Goal: Communication & Community: Share content

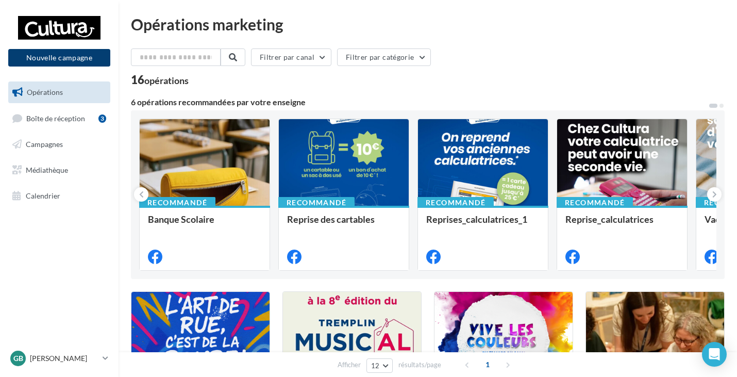
click at [70, 58] on button "Nouvelle campagne" at bounding box center [59, 58] width 102 height 18
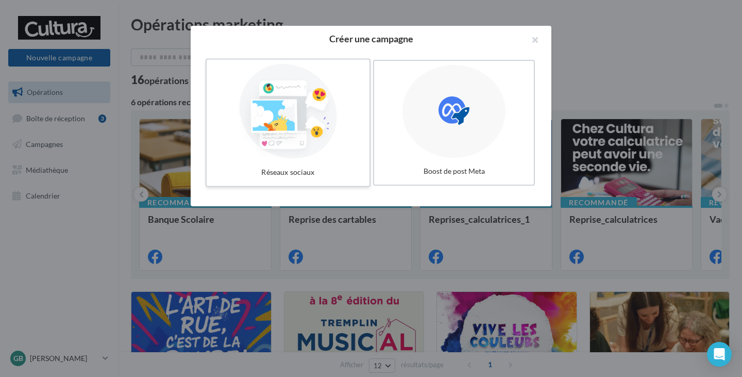
click at [297, 158] on div at bounding box center [288, 111] width 155 height 95
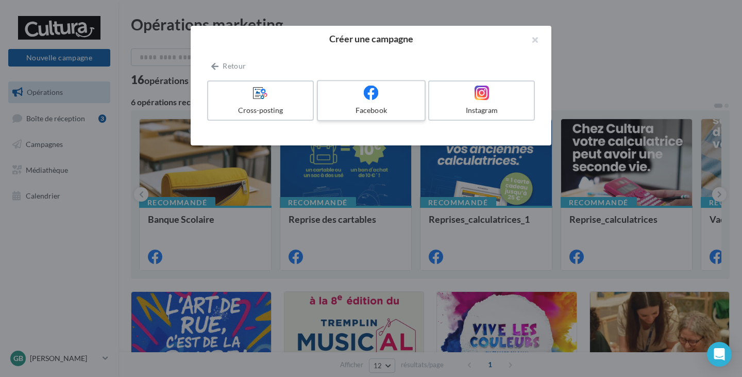
click at [372, 112] on div "Facebook" at bounding box center [371, 110] width 98 height 10
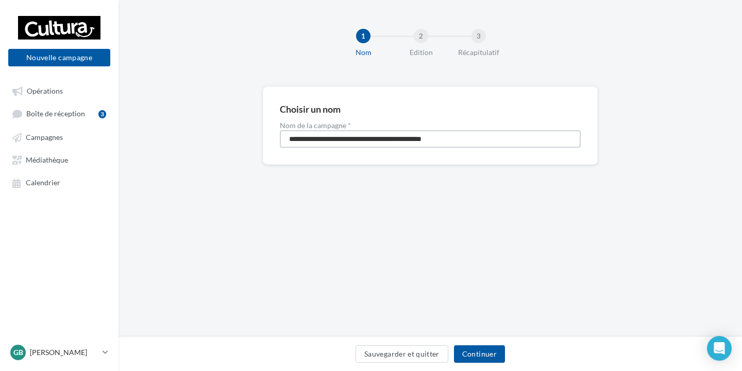
click at [347, 134] on input "**********" at bounding box center [430, 139] width 301 height 18
click at [346, 134] on input "**********" at bounding box center [430, 139] width 301 height 18
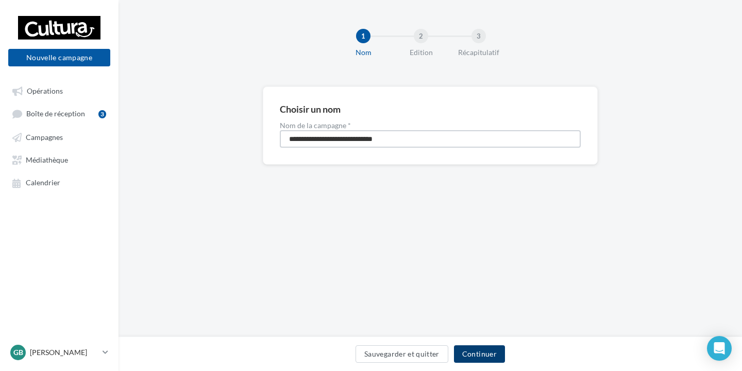
type input "**********"
click at [478, 355] on button "Continuer" at bounding box center [479, 355] width 51 height 18
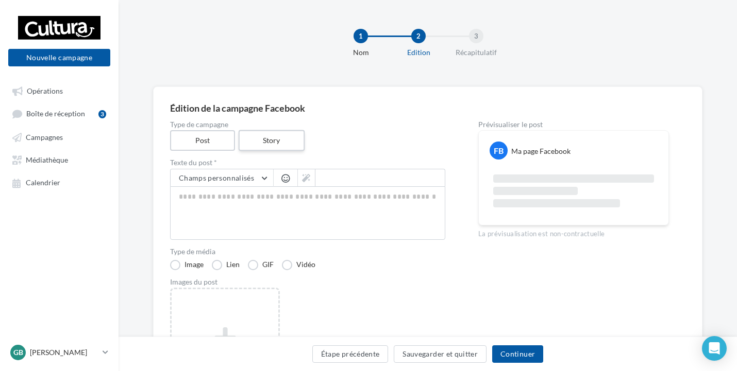
click at [258, 146] on label "Story" at bounding box center [271, 140] width 66 height 21
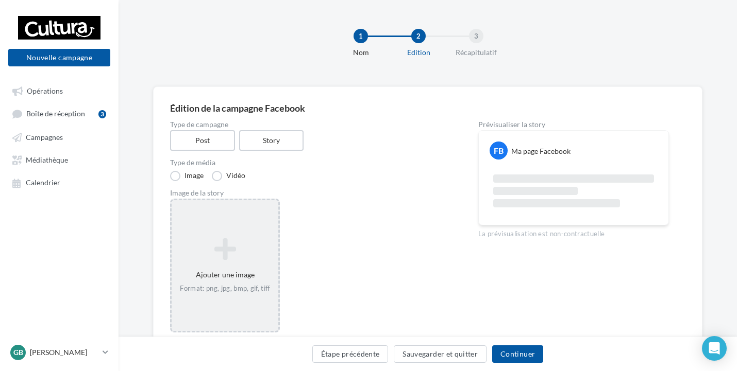
click at [257, 237] on icon at bounding box center [225, 249] width 98 height 25
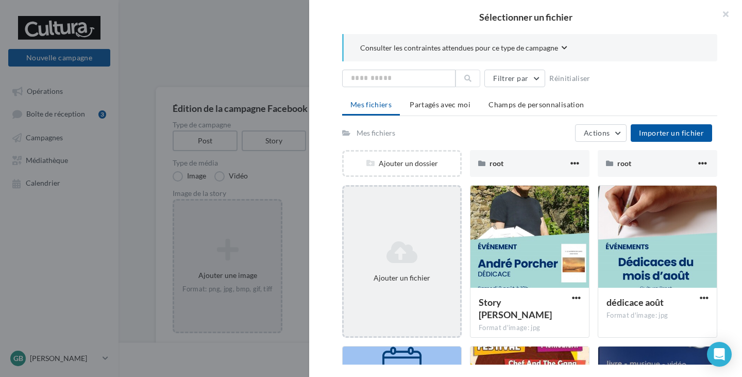
click at [417, 227] on div "Ajouter un fichier" at bounding box center [402, 261] width 120 height 152
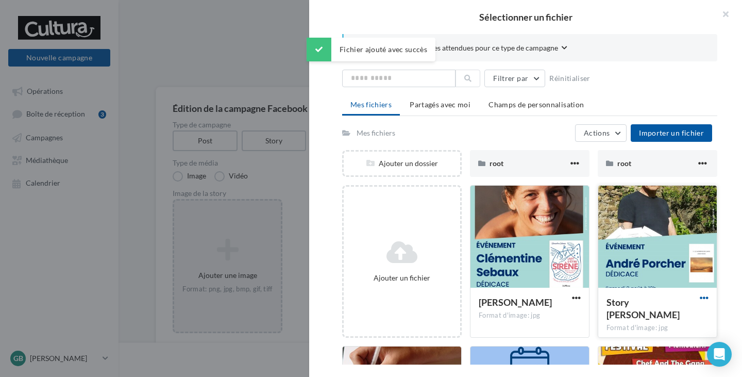
click at [700, 294] on span "button" at bounding box center [704, 297] width 9 height 9
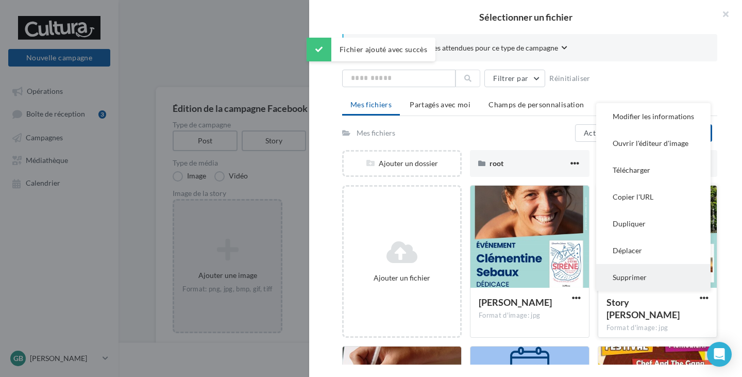
click at [630, 276] on button "Supprimer" at bounding box center [653, 277] width 114 height 27
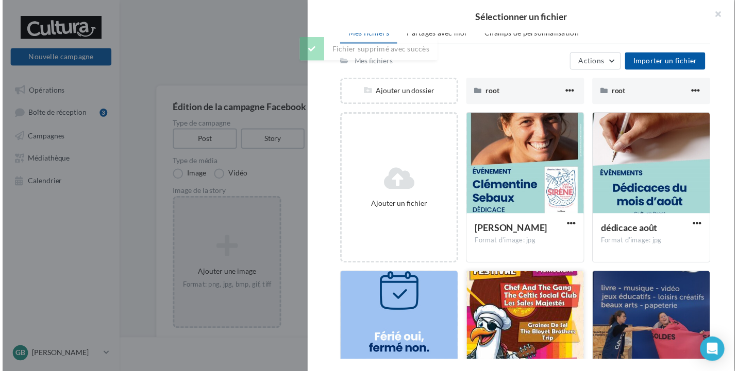
scroll to position [52, 0]
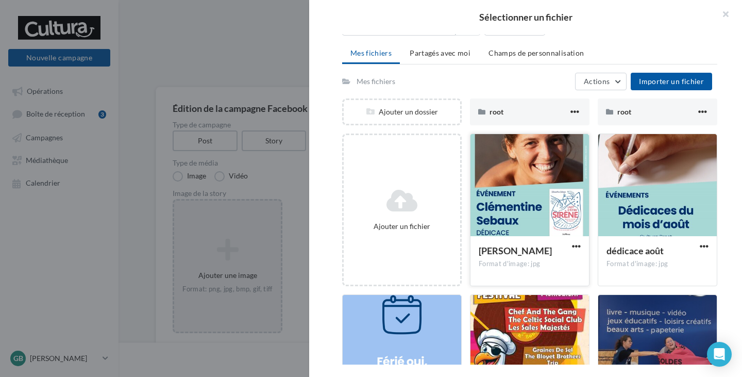
click at [528, 250] on span "Clémentine Sebaux" at bounding box center [515, 250] width 73 height 11
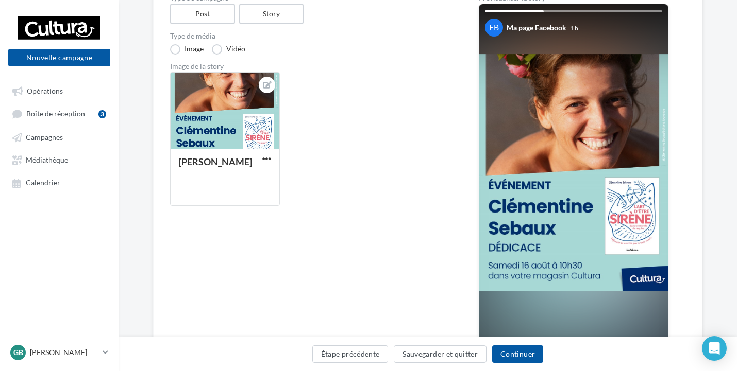
scroll to position [103, 0]
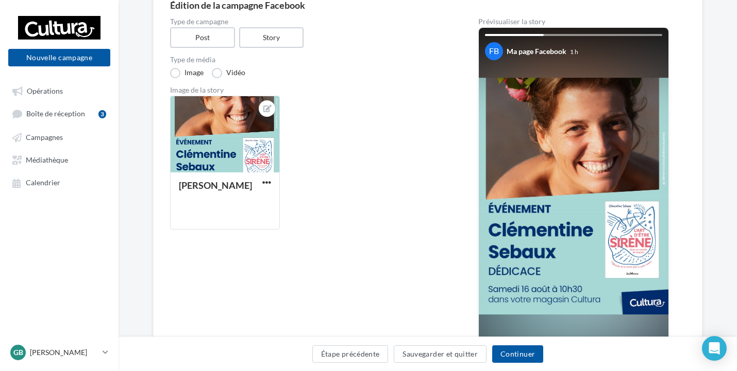
drag, startPoint x: 303, startPoint y: 197, endPoint x: 456, endPoint y: 291, distance: 180.2
click at [303, 198] on div "Clémentine Sebaux" at bounding box center [311, 167] width 283 height 142
click at [516, 353] on button "Continuer" at bounding box center [517, 355] width 51 height 18
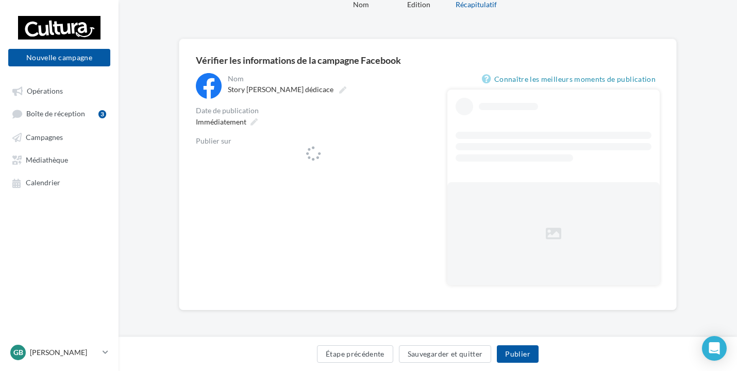
scroll to position [48, 0]
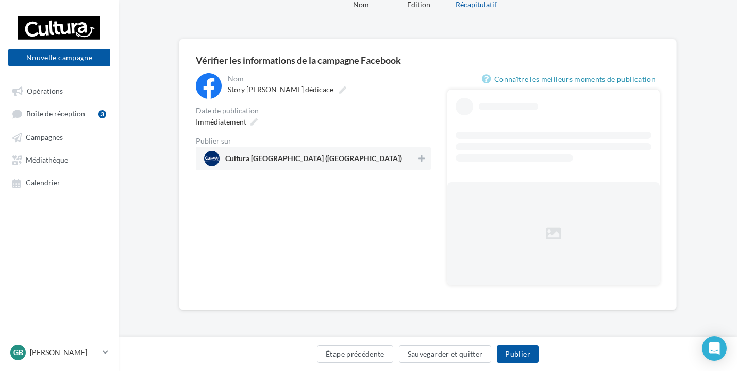
click at [410, 160] on span "Cultura Brest (Brest)" at bounding box center [310, 158] width 212 height 15
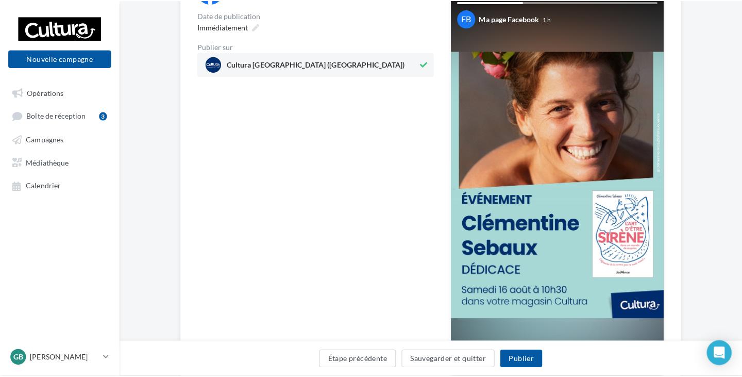
scroll to position [155, 0]
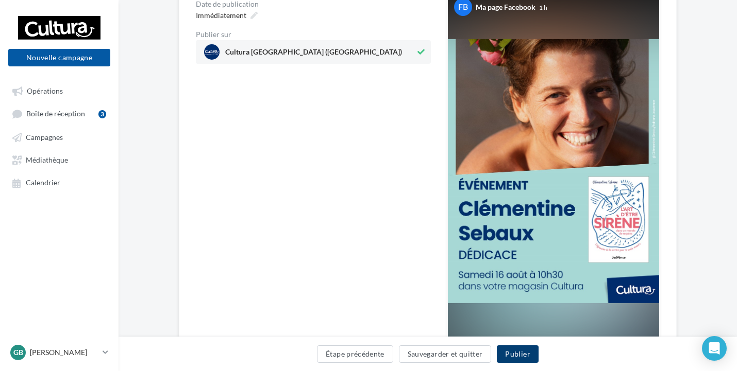
click at [528, 353] on button "Publier" at bounding box center [517, 355] width 41 height 18
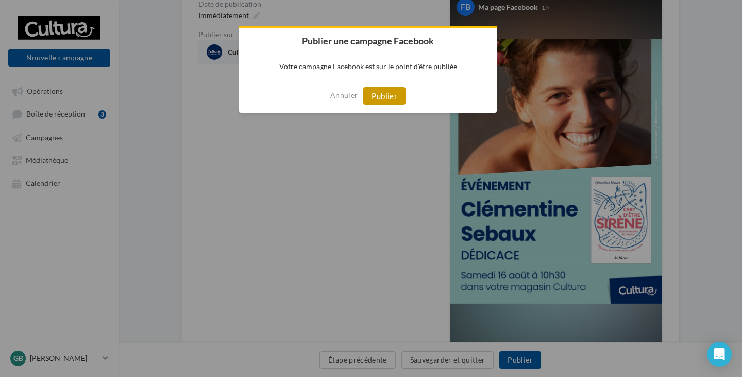
click at [374, 96] on button "Publier" at bounding box center [384, 96] width 42 height 18
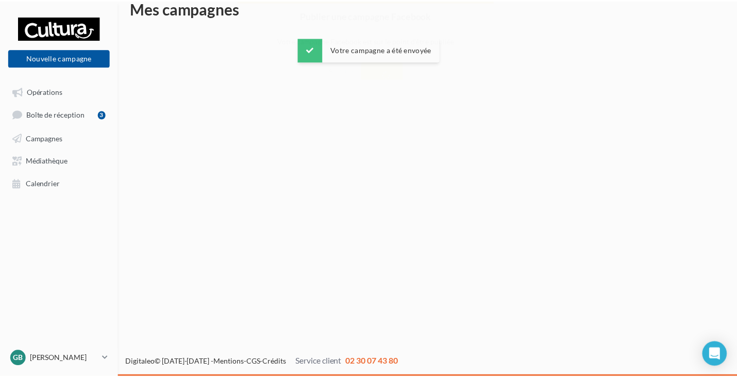
scroll to position [16, 0]
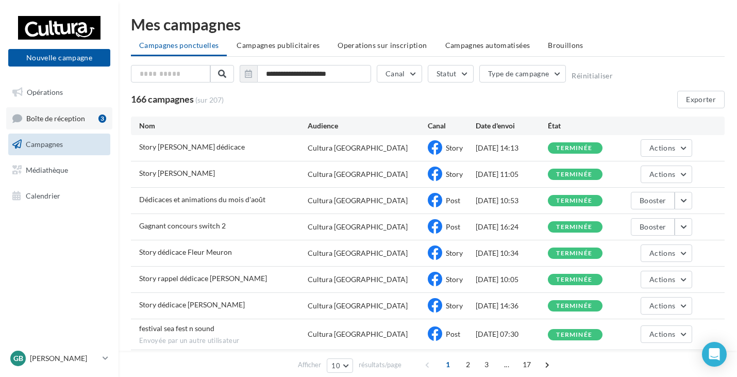
click at [78, 118] on span "Boîte de réception" at bounding box center [55, 117] width 59 height 9
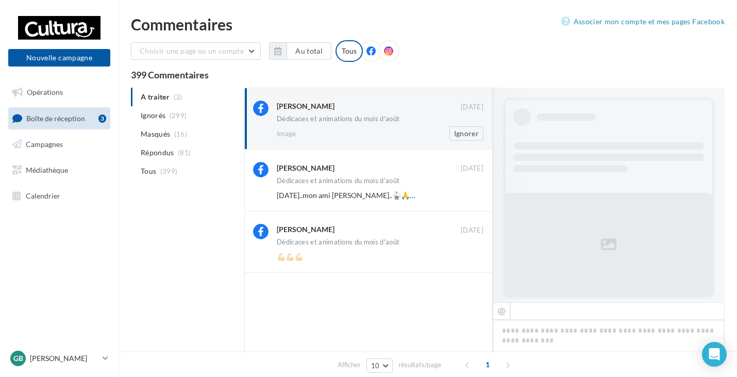
scroll to position [287, 0]
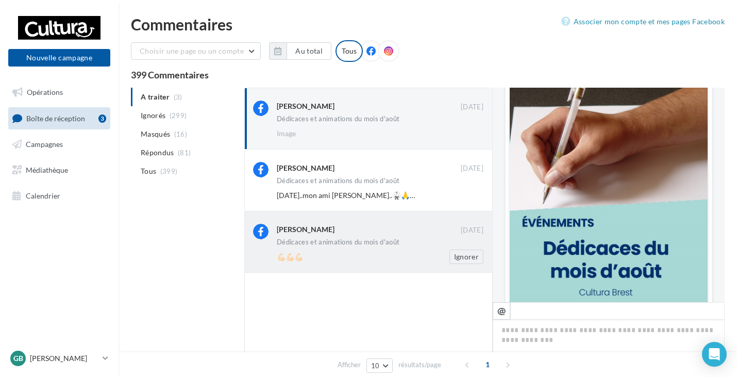
click at [348, 253] on div "💪🏻💪🏻💪🏻" at bounding box center [347, 256] width 140 height 10
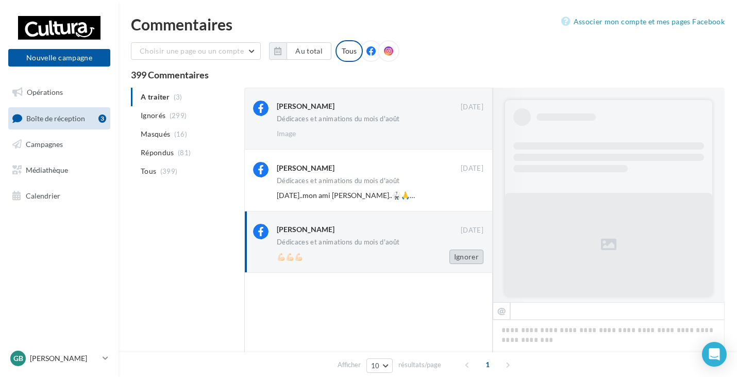
click at [462, 258] on button "Ignorer" at bounding box center [466, 256] width 34 height 14
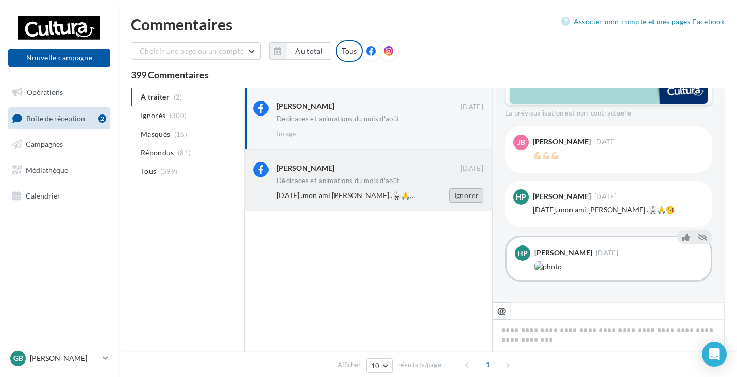
click at [461, 193] on button "Ignorer" at bounding box center [466, 195] width 34 height 14
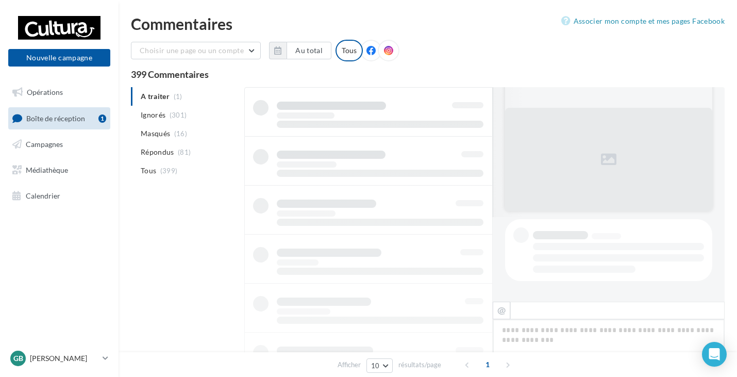
scroll to position [524, 0]
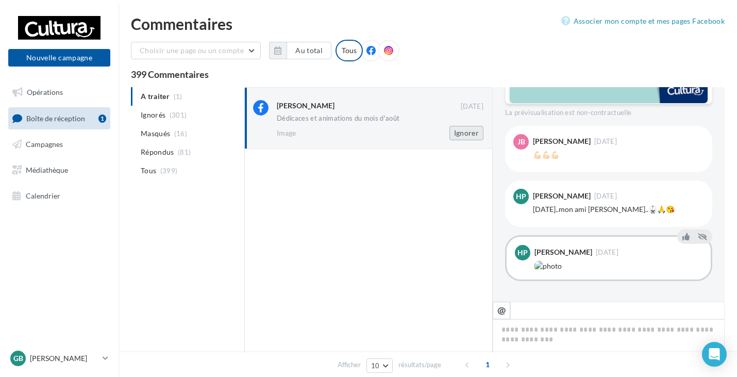
click at [471, 135] on button "Ignorer" at bounding box center [466, 133] width 34 height 14
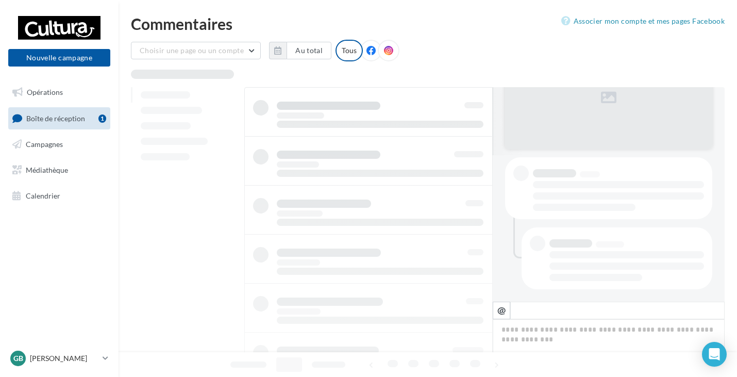
scroll to position [146, 0]
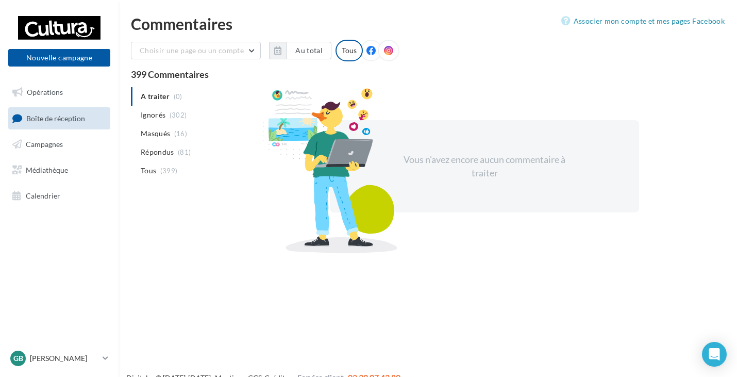
click at [44, 112] on link "Boîte de réception" at bounding box center [59, 118] width 106 height 22
